Goal: Task Accomplishment & Management: Complete application form

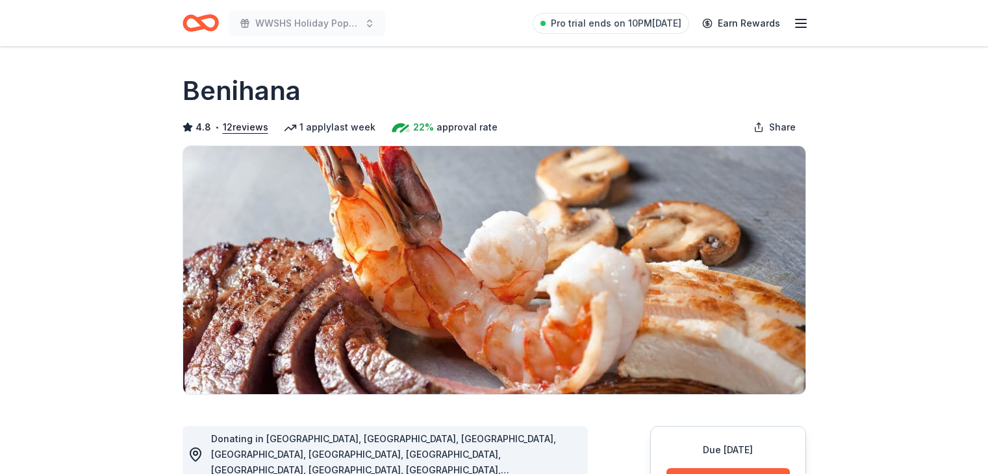
scroll to position [390, 0]
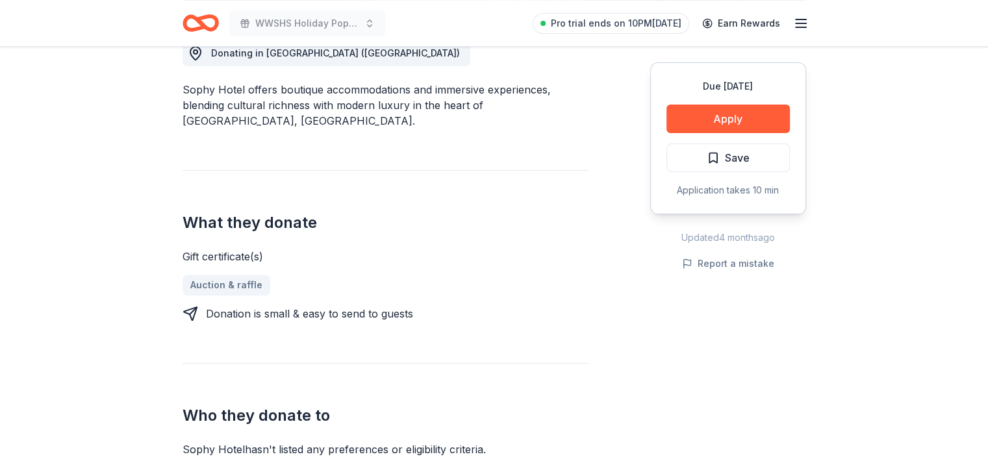
scroll to position [384, 0]
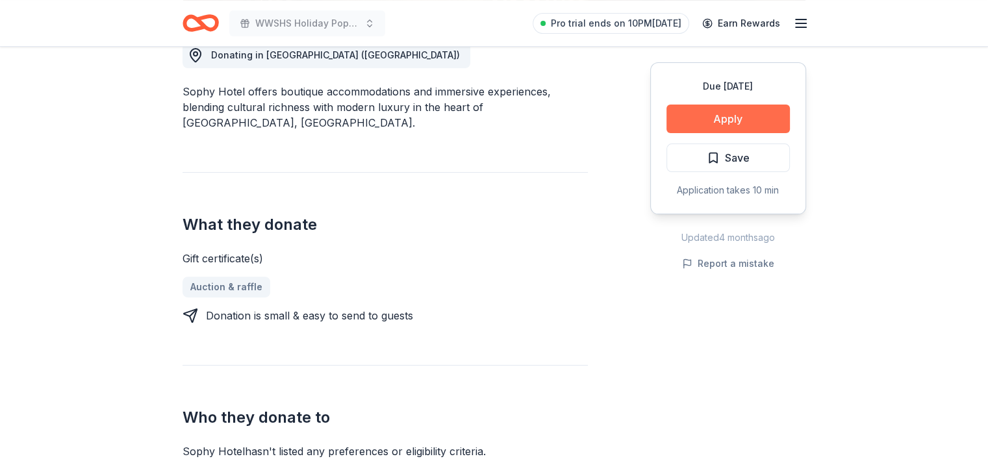
click at [759, 123] on button "Apply" at bounding box center [728, 119] width 123 height 29
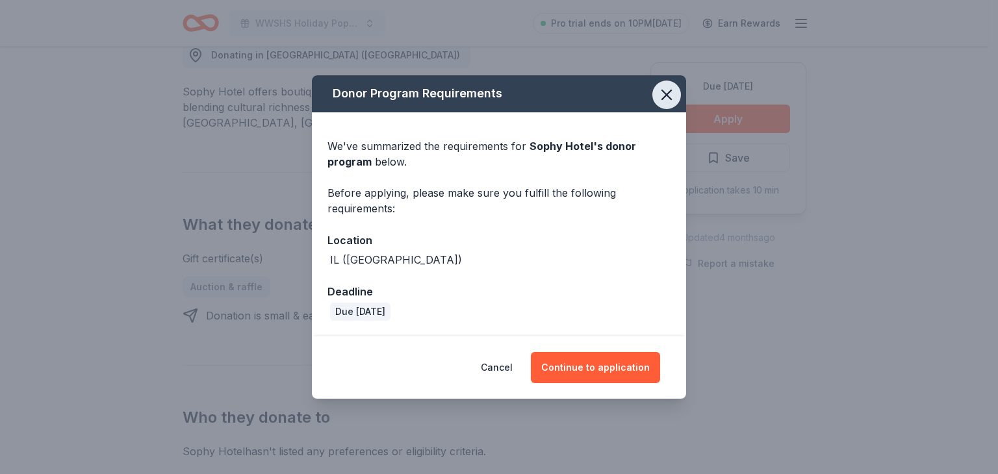
click at [662, 95] on icon "button" at bounding box center [666, 95] width 18 height 18
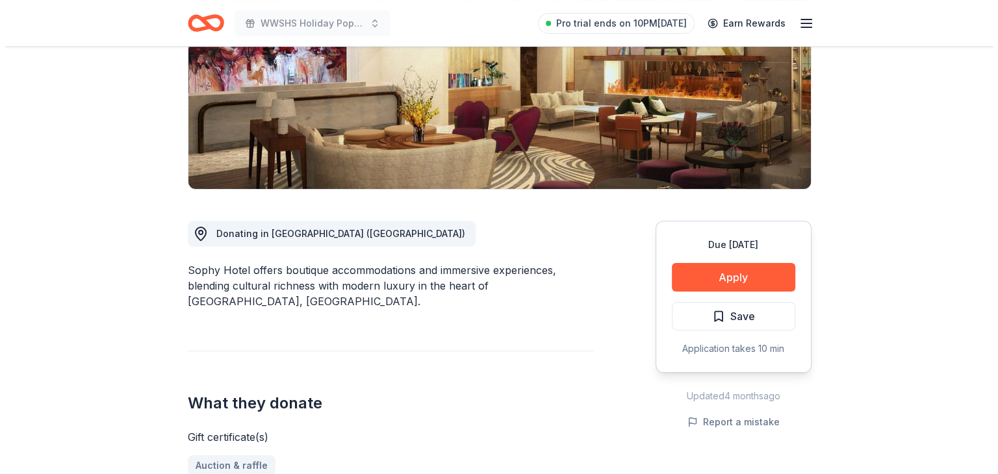
scroll to position [225, 0]
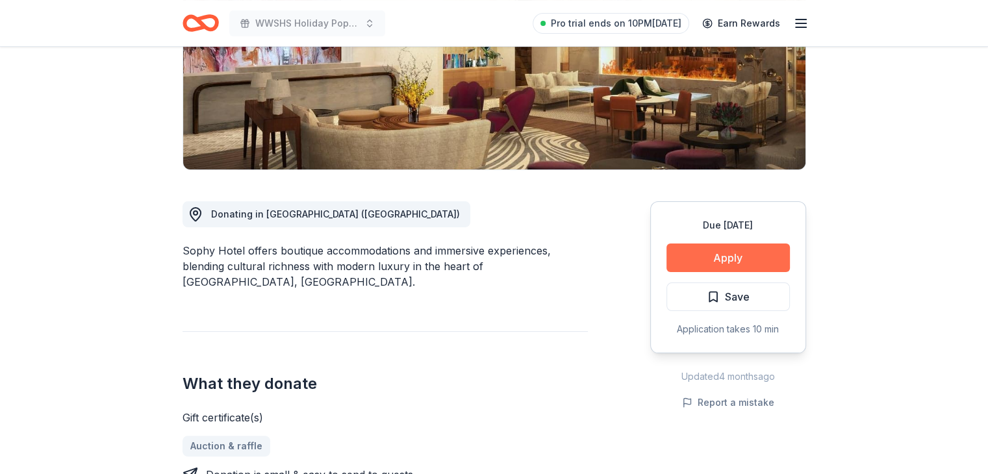
click at [724, 251] on button "Apply" at bounding box center [728, 258] width 123 height 29
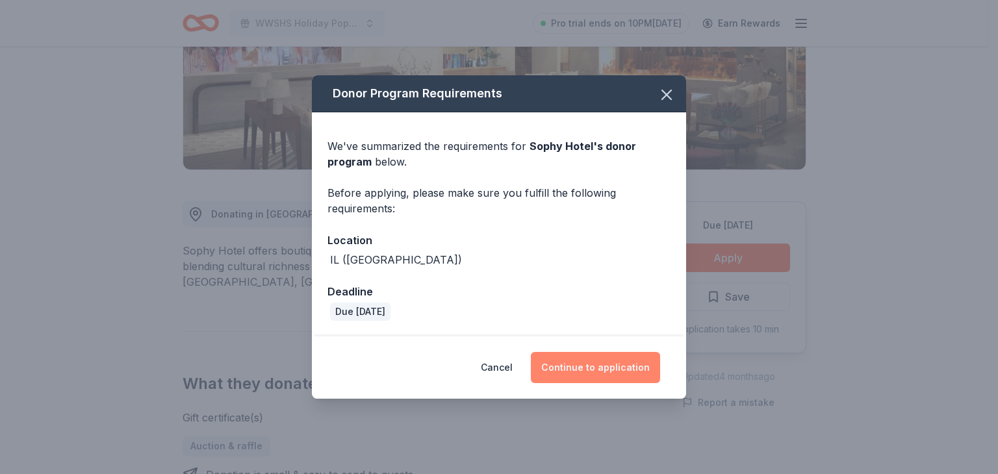
click at [593, 366] on button "Continue to application" at bounding box center [595, 367] width 129 height 31
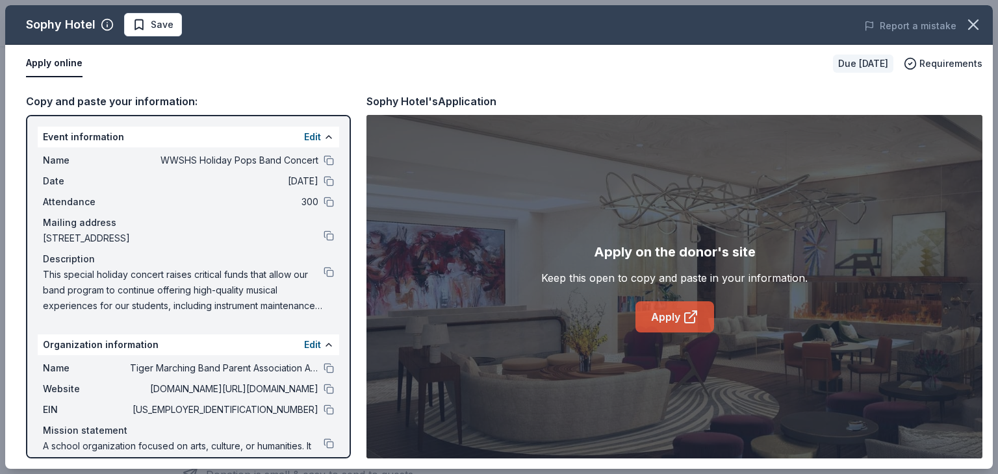
click at [659, 307] on link "Apply" at bounding box center [674, 316] width 79 height 31
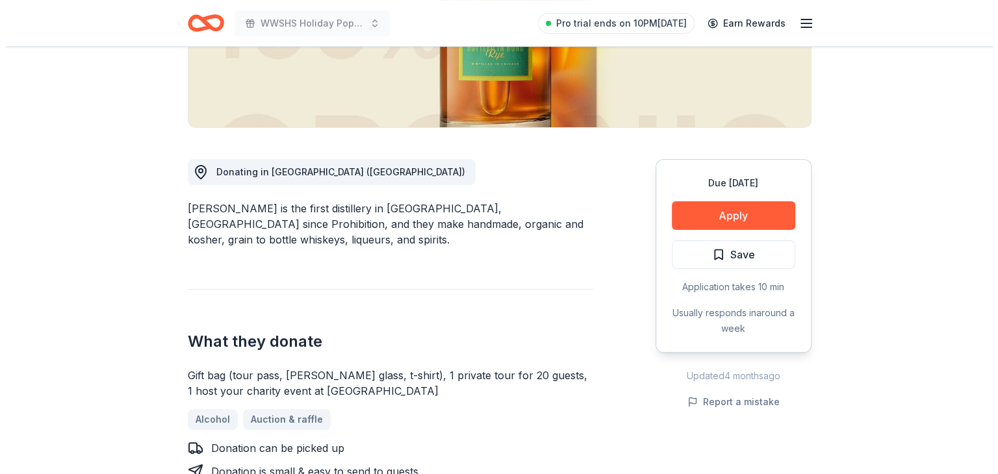
scroll to position [275, 0]
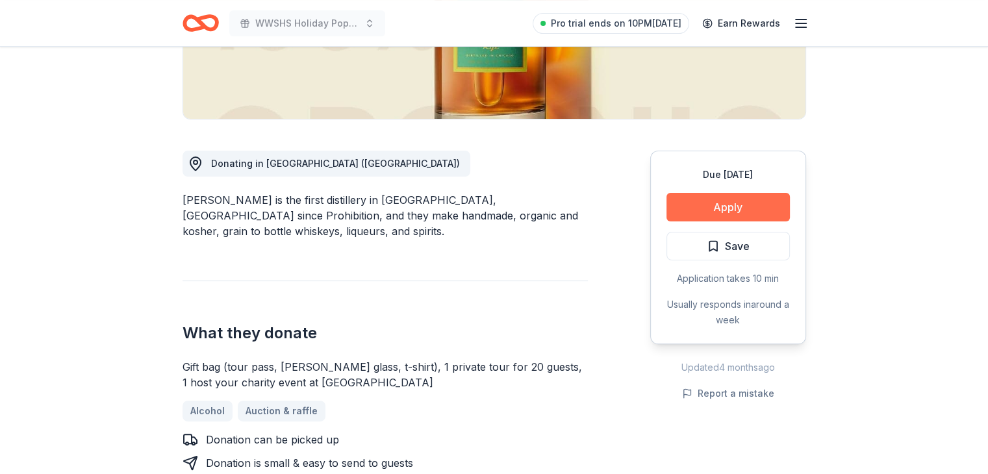
click at [725, 207] on button "Apply" at bounding box center [728, 207] width 123 height 29
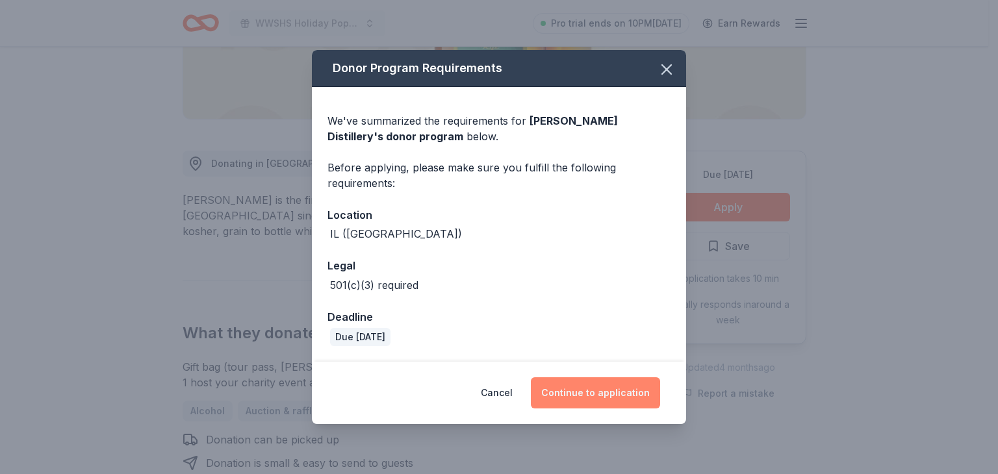
click at [580, 385] on button "Continue to application" at bounding box center [595, 392] width 129 height 31
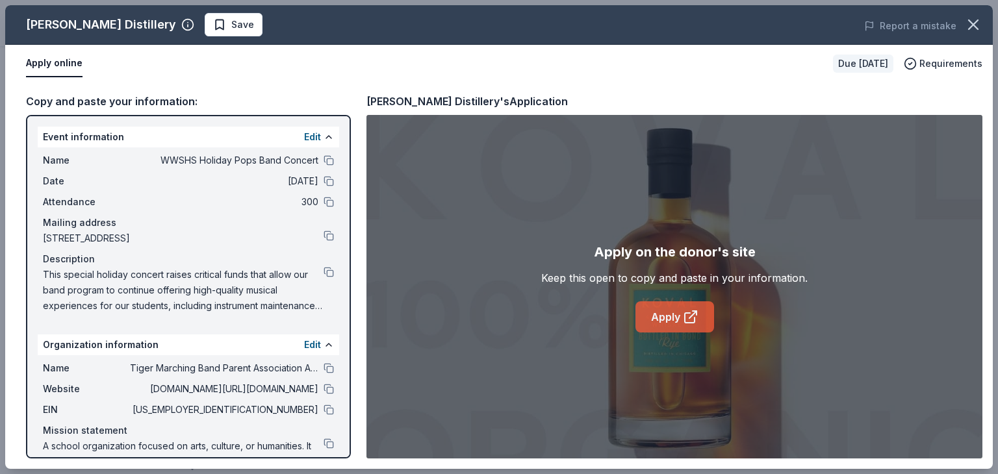
click at [663, 312] on link "Apply" at bounding box center [674, 316] width 79 height 31
